Goal: Find specific page/section: Find specific page/section

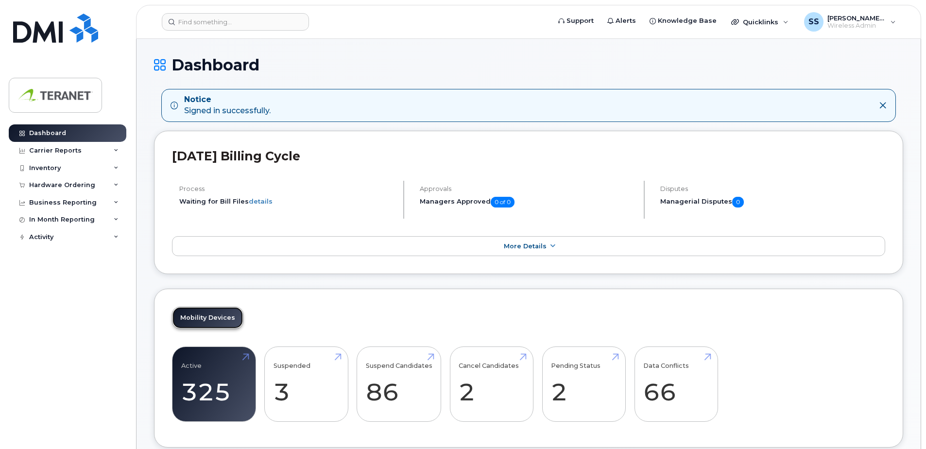
click at [229, 322] on link "Mobility Devices" at bounding box center [207, 317] width 70 height 21
click at [233, 364] on link "Active 325 -7%" at bounding box center [214, 384] width 66 height 64
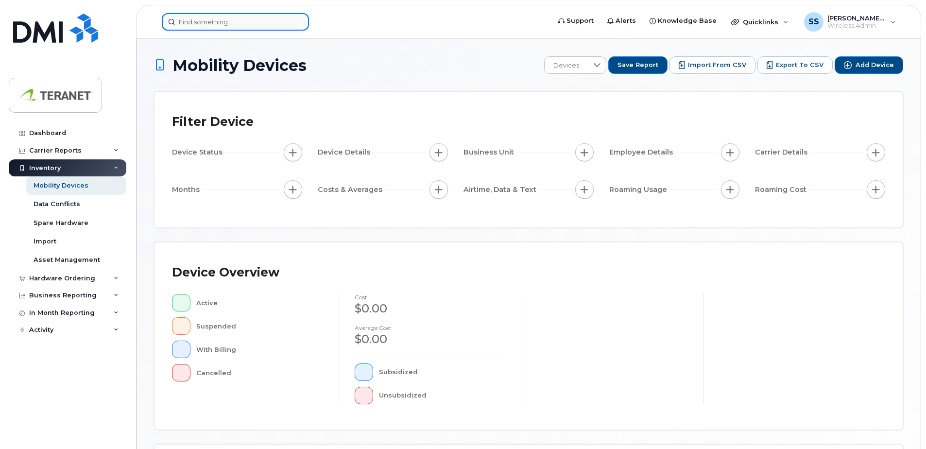
click at [227, 25] on input at bounding box center [235, 21] width 147 height 17
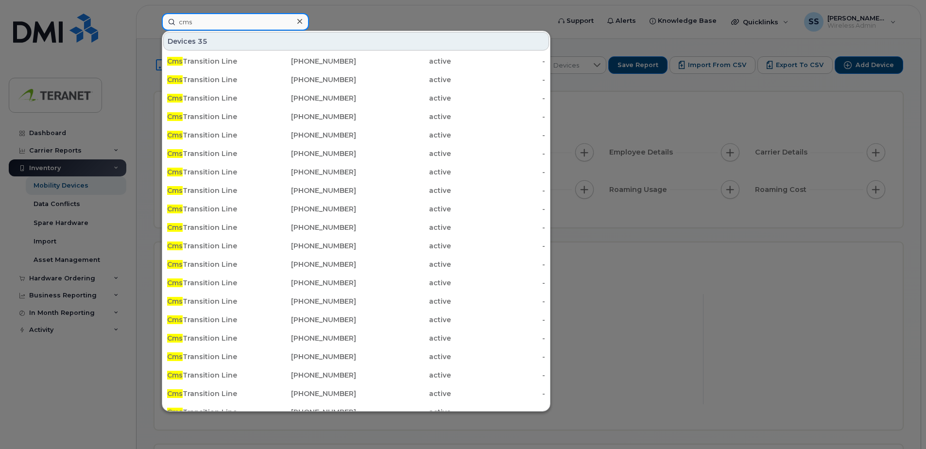
type input "cms"
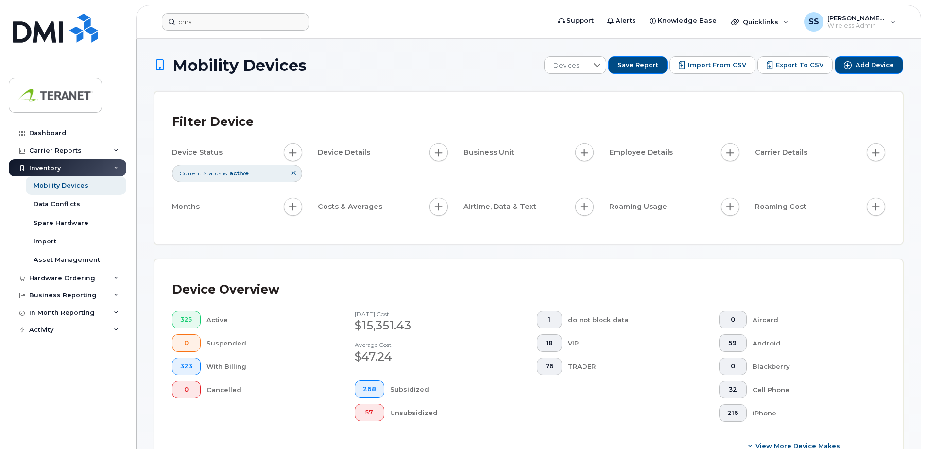
scroll to position [19, 0]
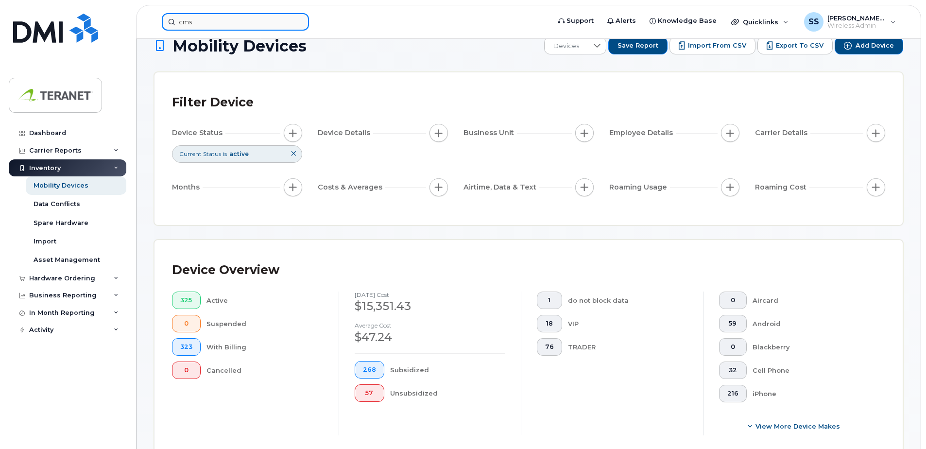
click at [227, 25] on input "cms" at bounding box center [235, 21] width 147 height 17
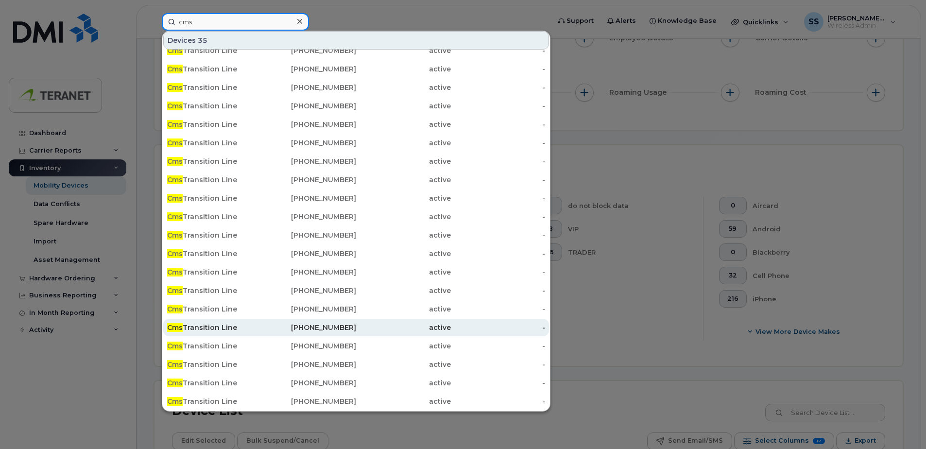
scroll to position [117, 0]
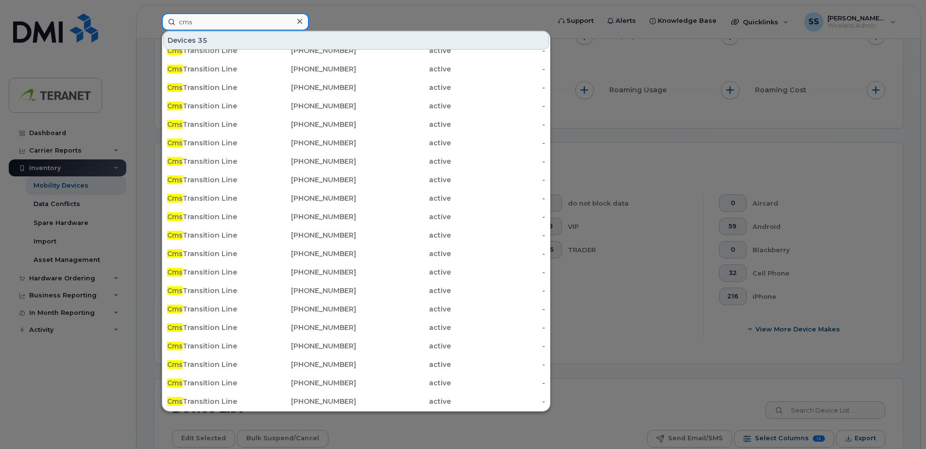
click at [223, 20] on input "cms" at bounding box center [235, 21] width 147 height 17
click at [295, 21] on div at bounding box center [300, 22] width 14 height 14
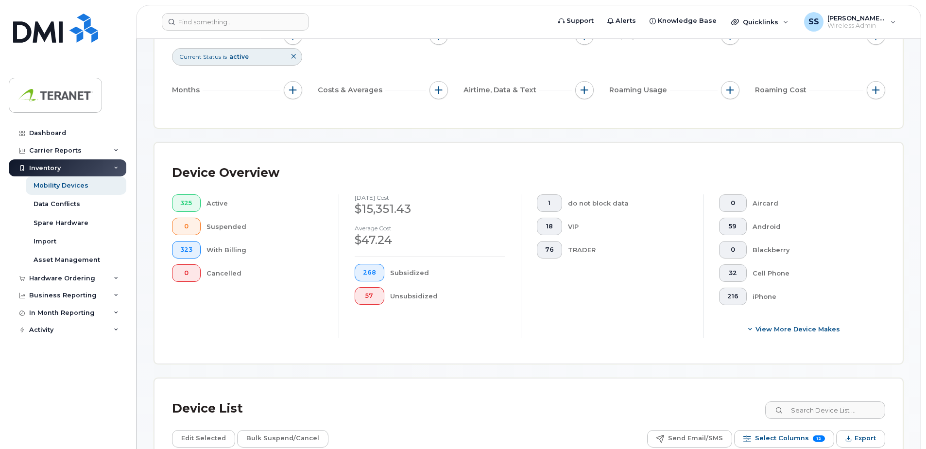
scroll to position [0, 0]
